Goal: Task Accomplishment & Management: Manage account settings

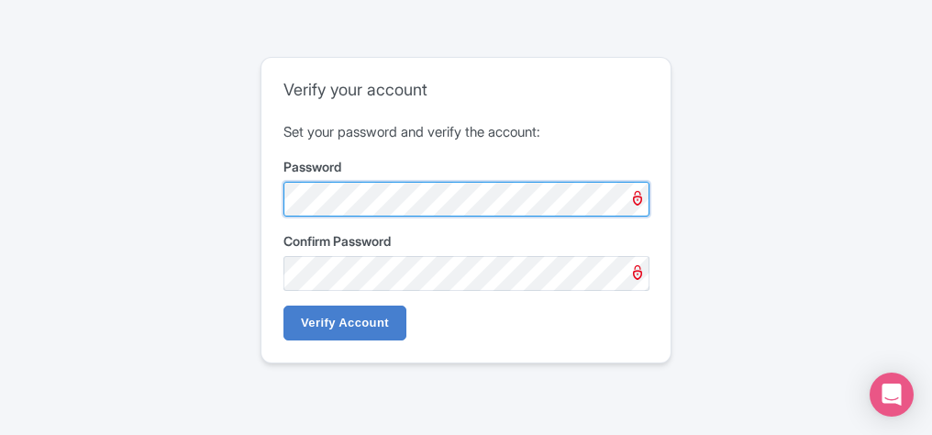
click at [229, 212] on div "Verify your account Set your password and verify the account: Password Confirm …" at bounding box center [466, 217] width 910 height 335
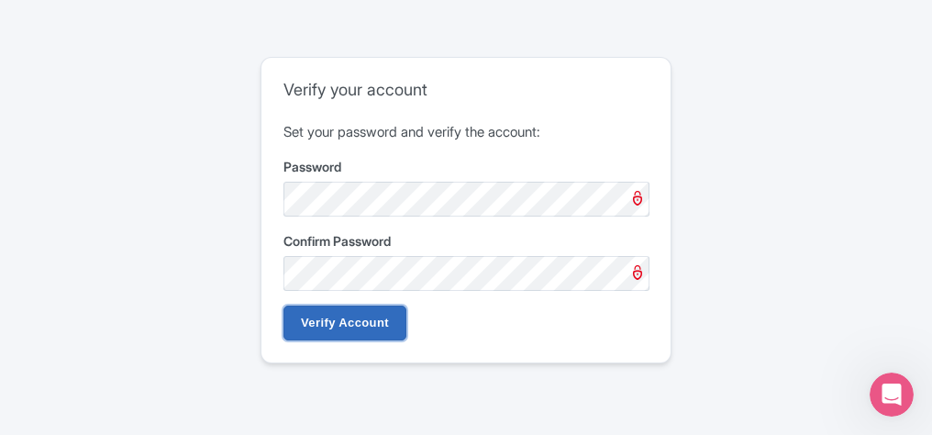
click at [360, 322] on input "Verify Account" at bounding box center [345, 323] width 123 height 35
